Goal: Find specific page/section: Find specific page/section

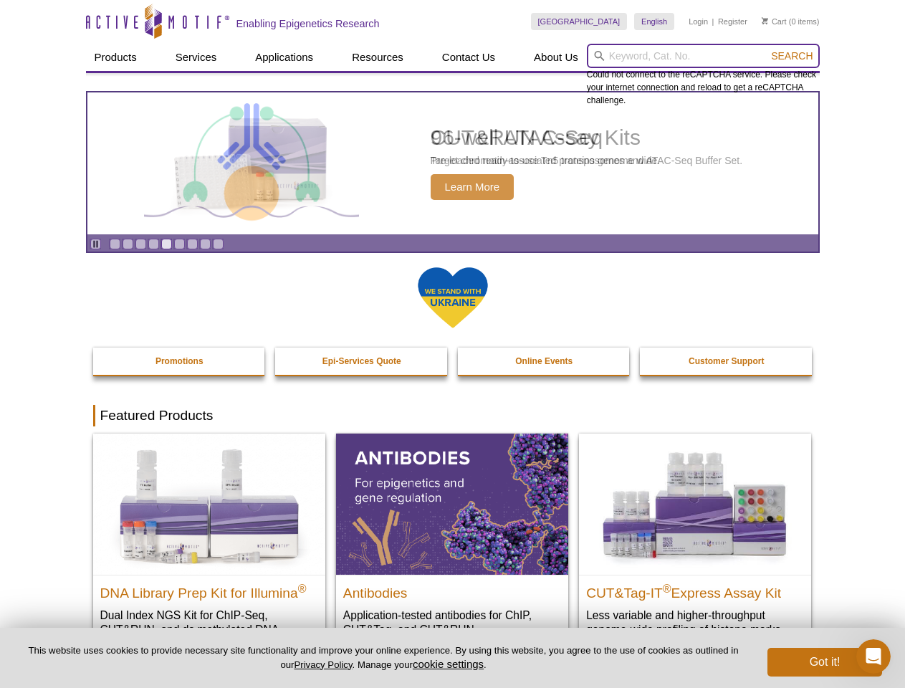
click at [703, 56] on input "search" at bounding box center [703, 56] width 233 height 24
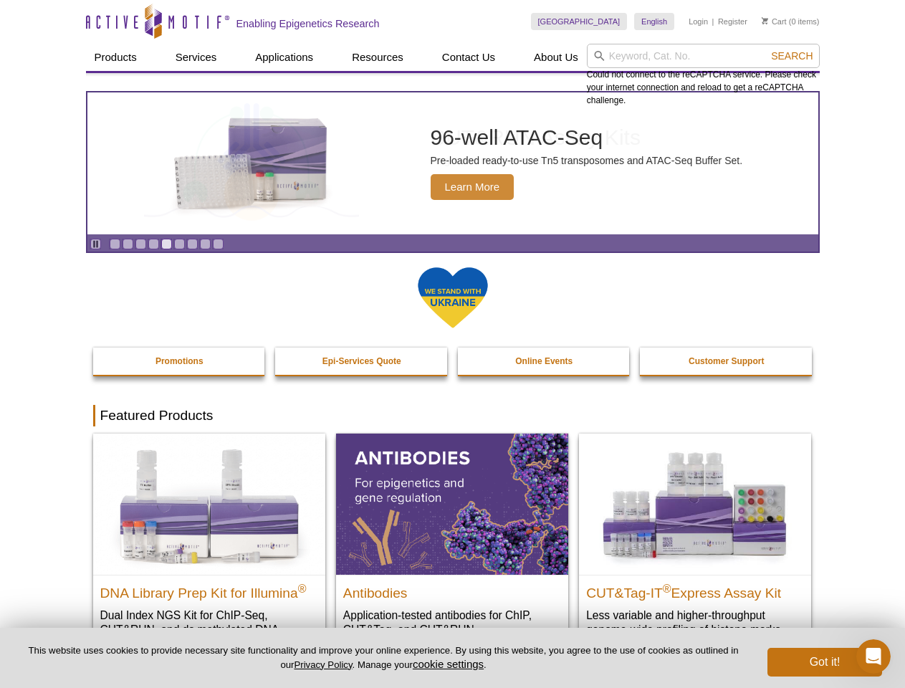
click at [791, 56] on span "Search" at bounding box center [792, 55] width 42 height 11
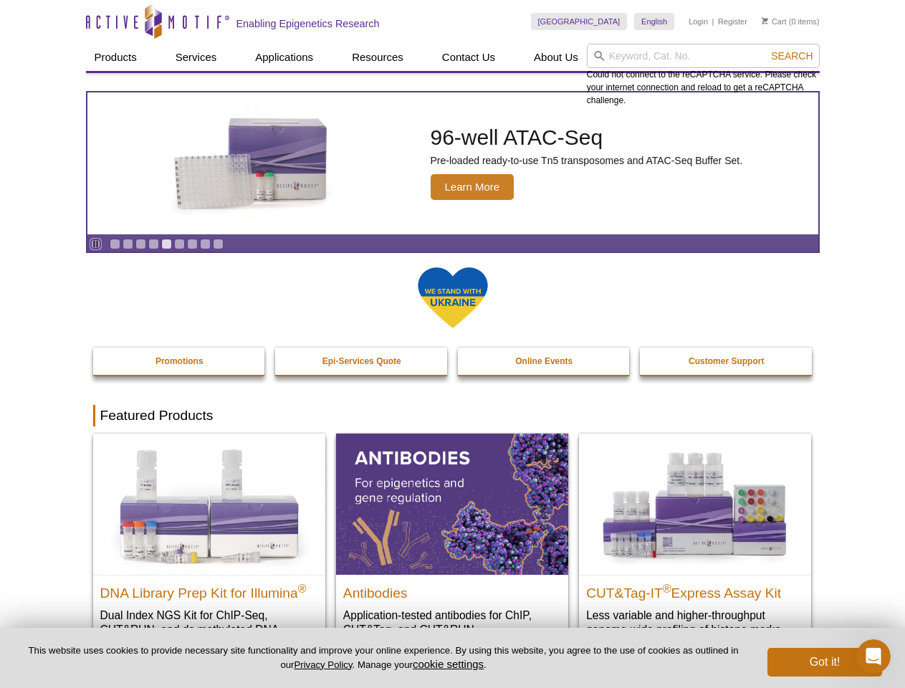
click at [95, 244] on icon "Pause" at bounding box center [95, 243] width 9 height 9
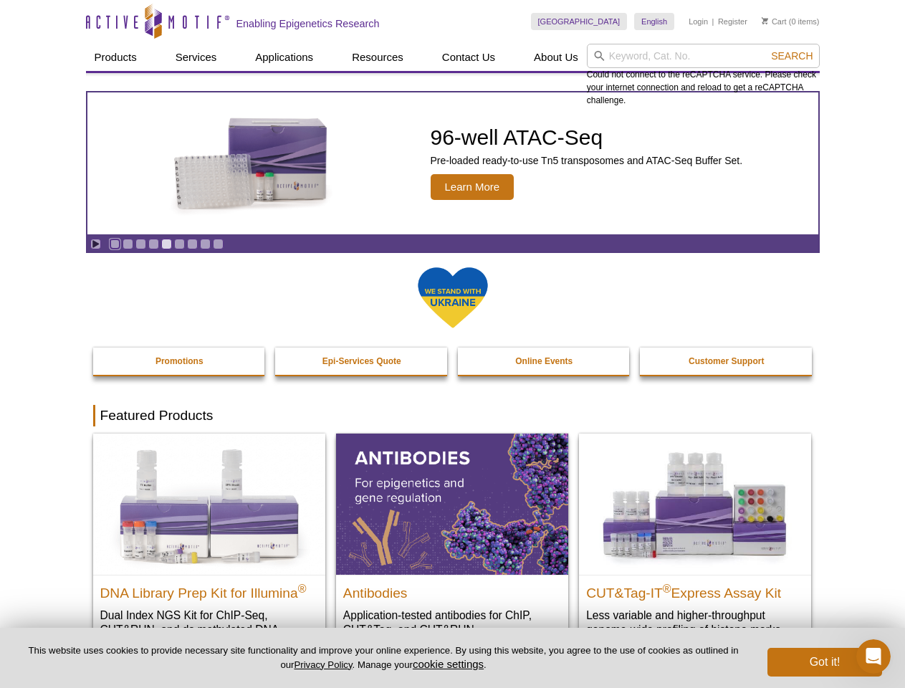
click at [115, 244] on link "Go to slide 1" at bounding box center [115, 243] width 11 height 11
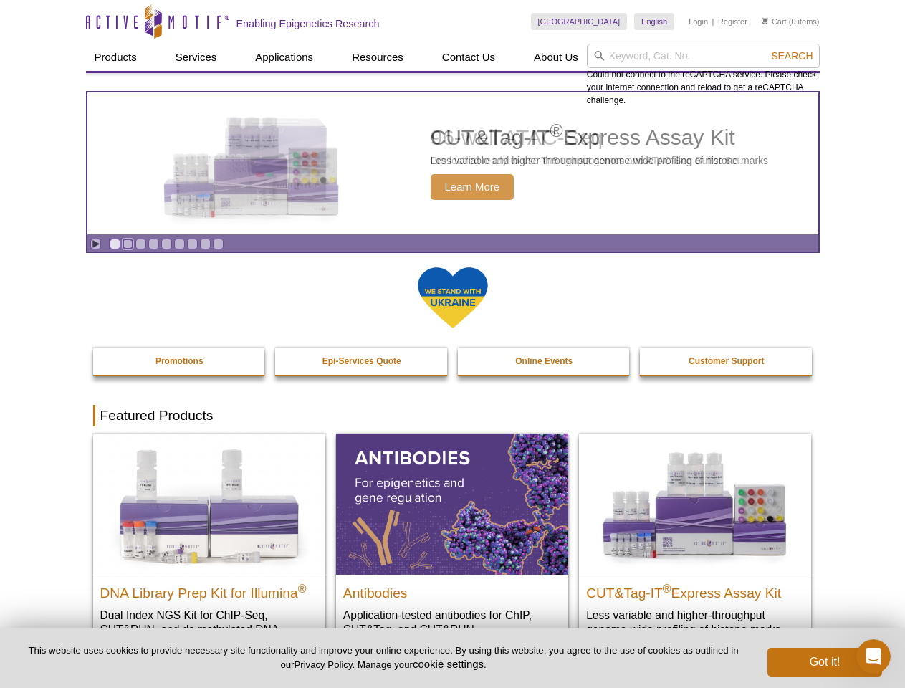
click at [127, 244] on link "Go to slide 2" at bounding box center [127, 243] width 11 height 11
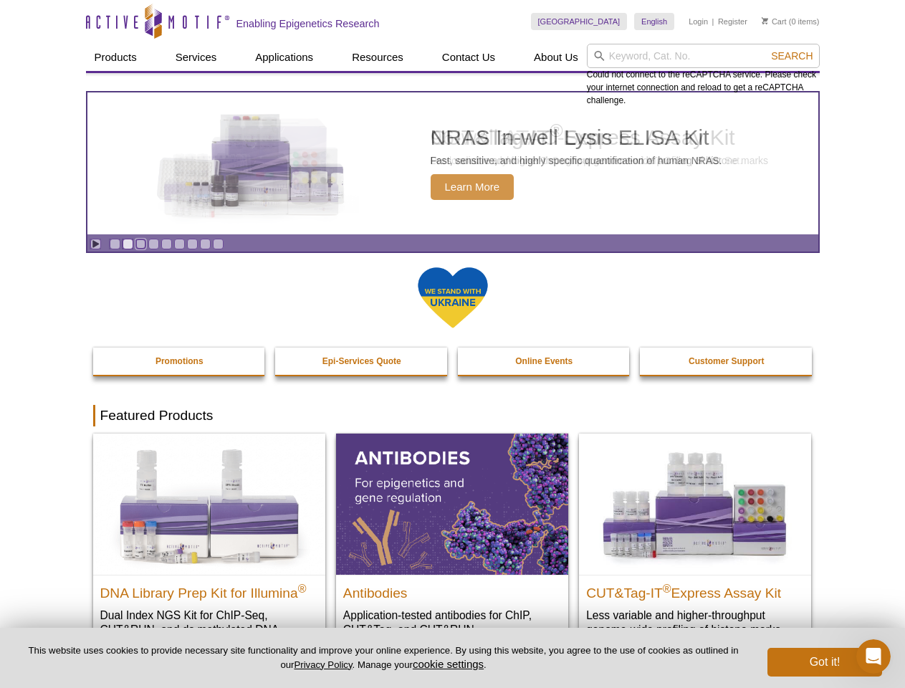
click at [140, 244] on link "Go to slide 3" at bounding box center [140, 243] width 11 height 11
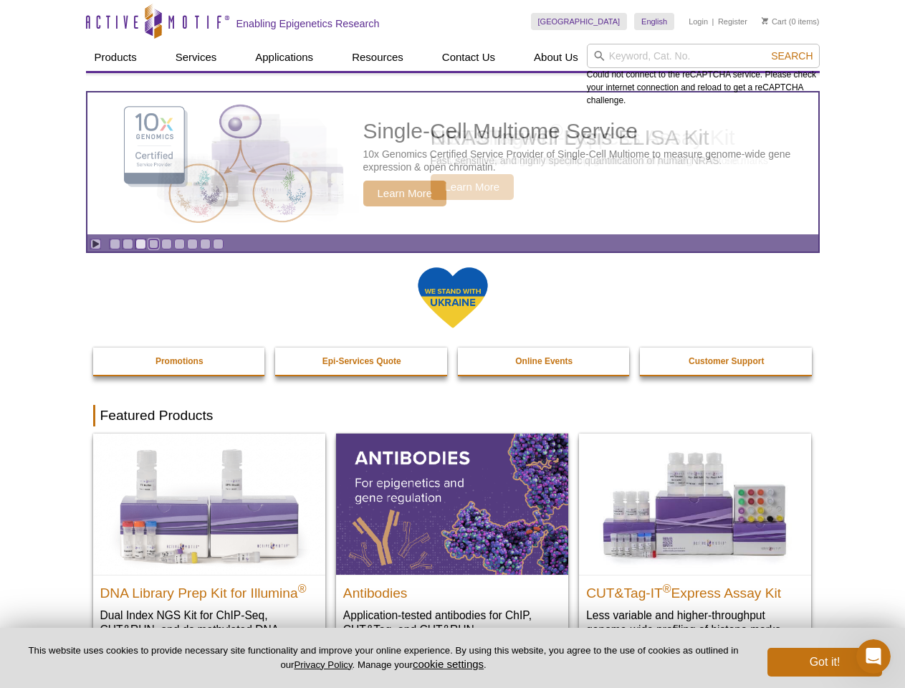
click at [153, 244] on link "Go to slide 4" at bounding box center [153, 243] width 11 height 11
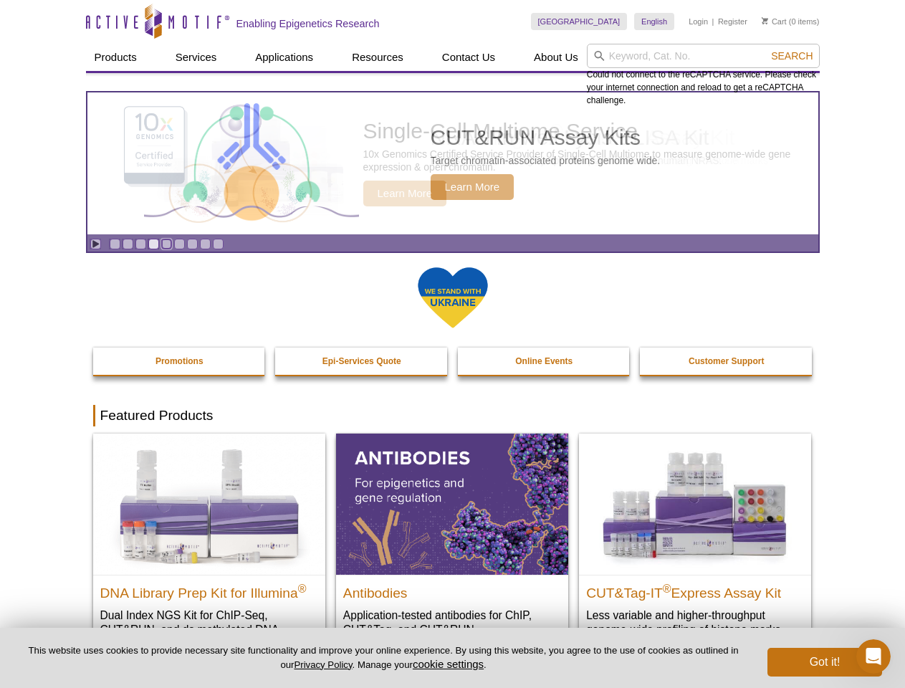
click at [166, 244] on link "Go to slide 5" at bounding box center [166, 243] width 11 height 11
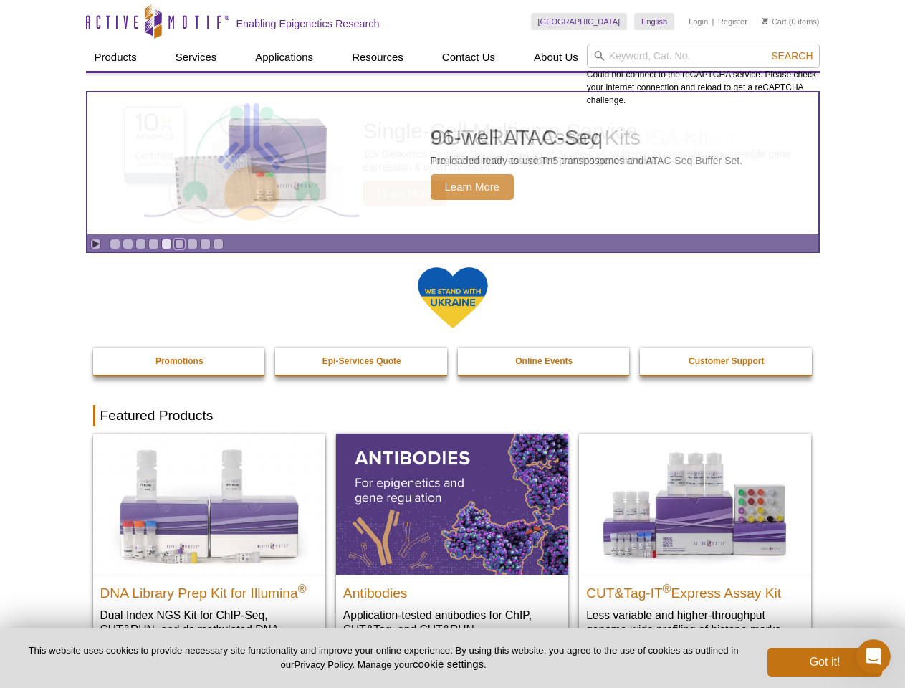
click at [179, 244] on link "Go to slide 6" at bounding box center [179, 243] width 11 height 11
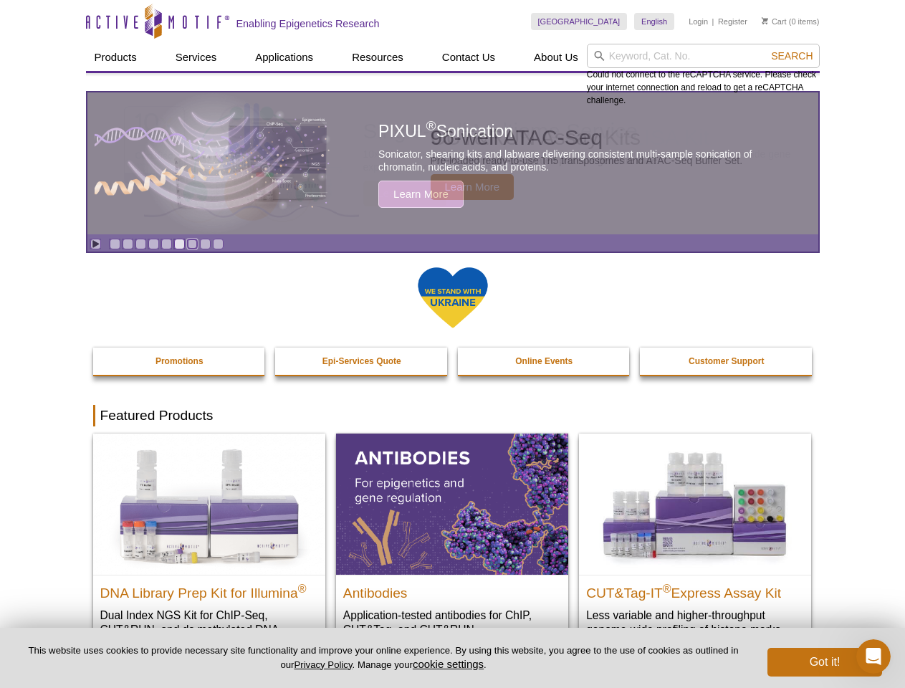
click at [192, 244] on link "Go to slide 7" at bounding box center [192, 243] width 11 height 11
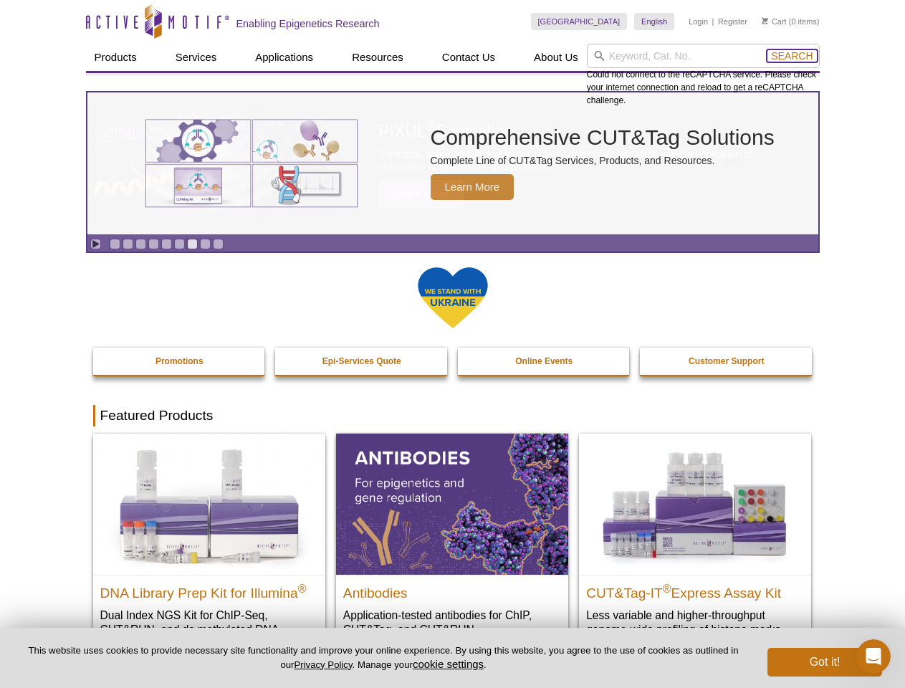
click at [791, 56] on span "Search" at bounding box center [792, 55] width 42 height 11
